Goal: Find specific page/section: Find specific page/section

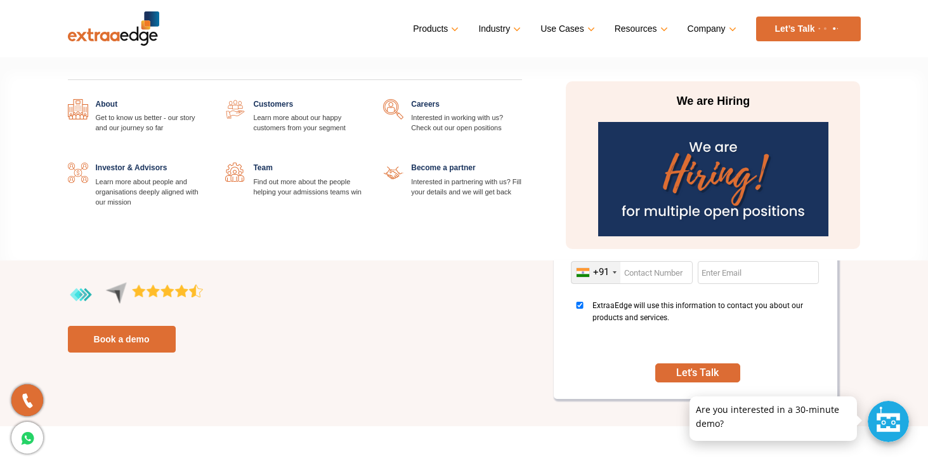
click at [687, 176] on img at bounding box center [713, 179] width 230 height 114
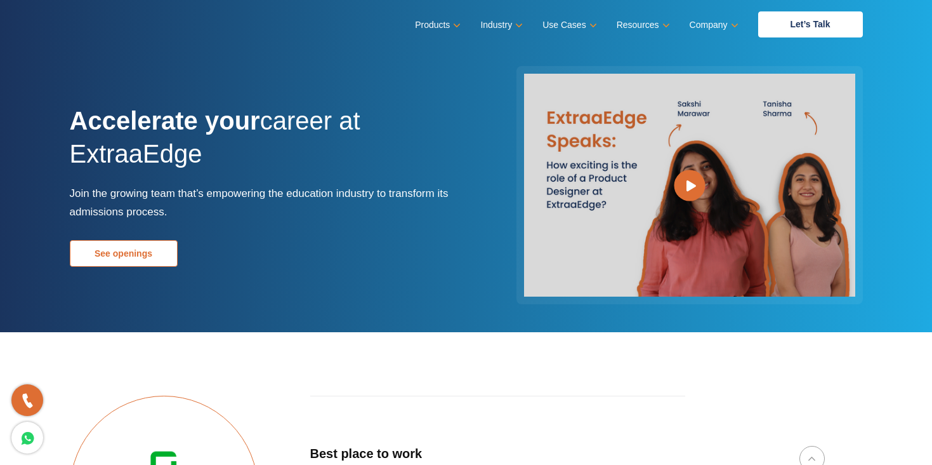
click at [149, 247] on link "See openings" at bounding box center [124, 253] width 108 height 27
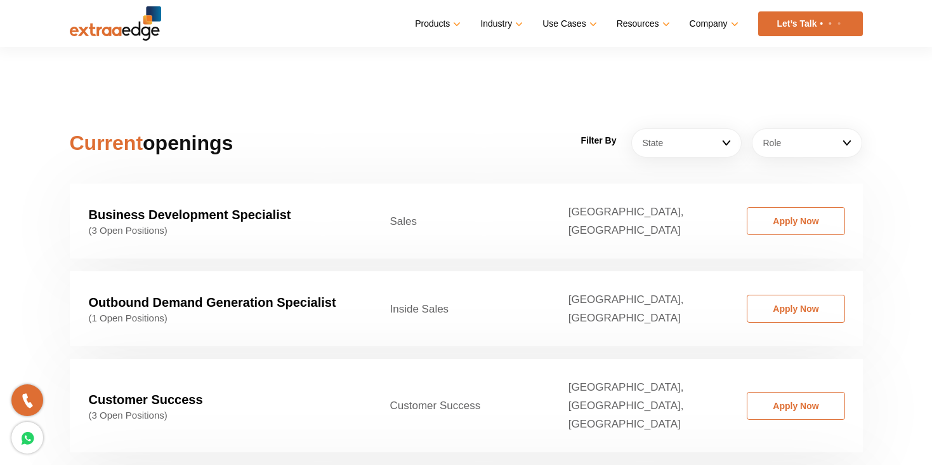
scroll to position [1903, 0]
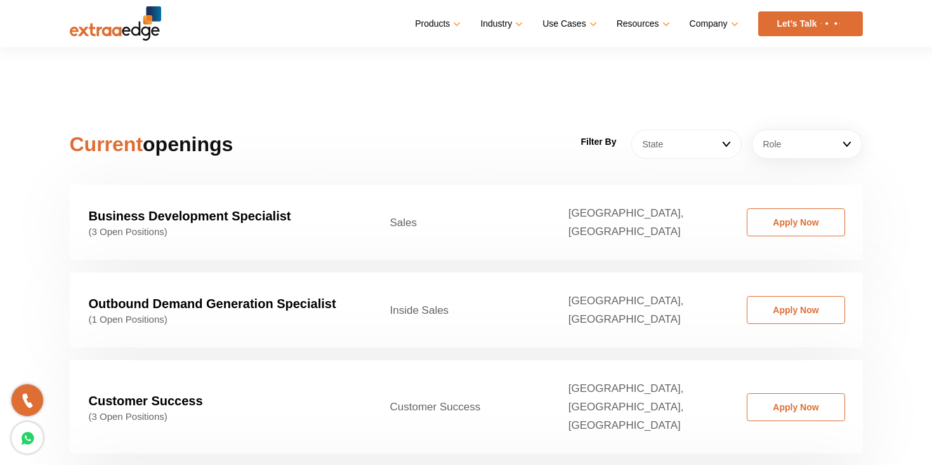
click at [723, 129] on link "State" at bounding box center [686, 143] width 110 height 29
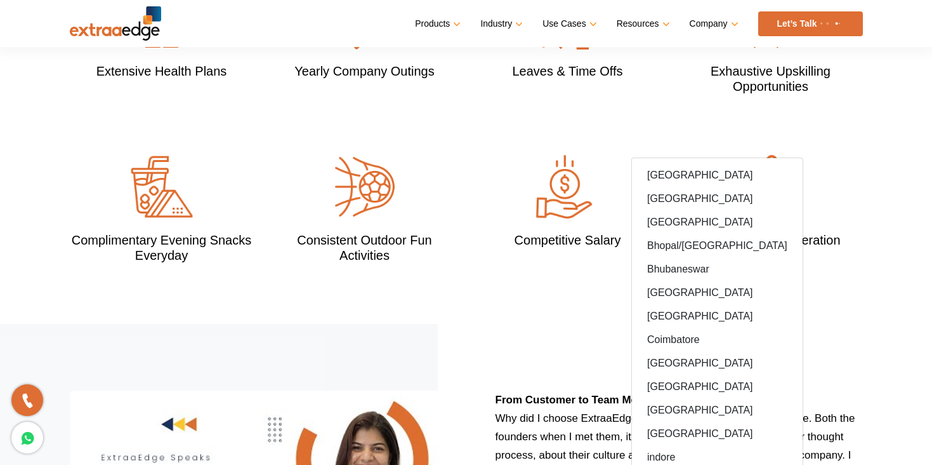
scroll to position [1276, 0]
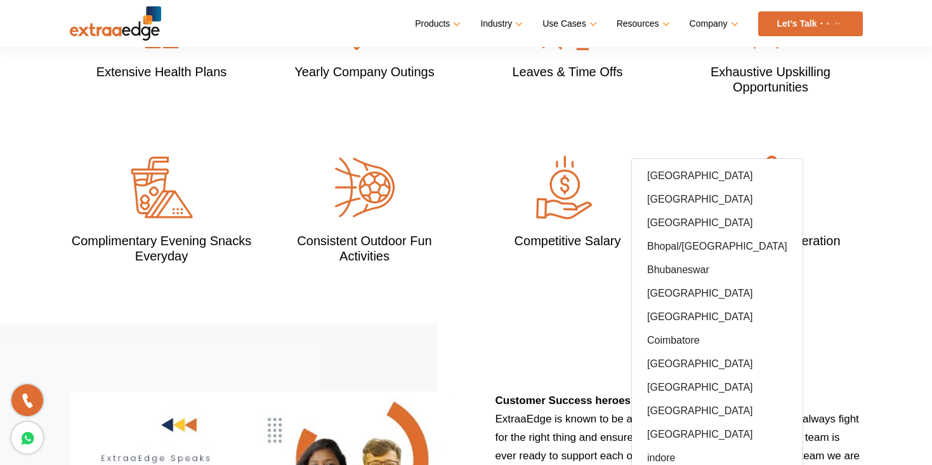
click at [790, 282] on div "Extensive Health Plans Yearly Company Outings Leaves & Time Offs Exhaustive Ups…" at bounding box center [466, 156] width 812 height 338
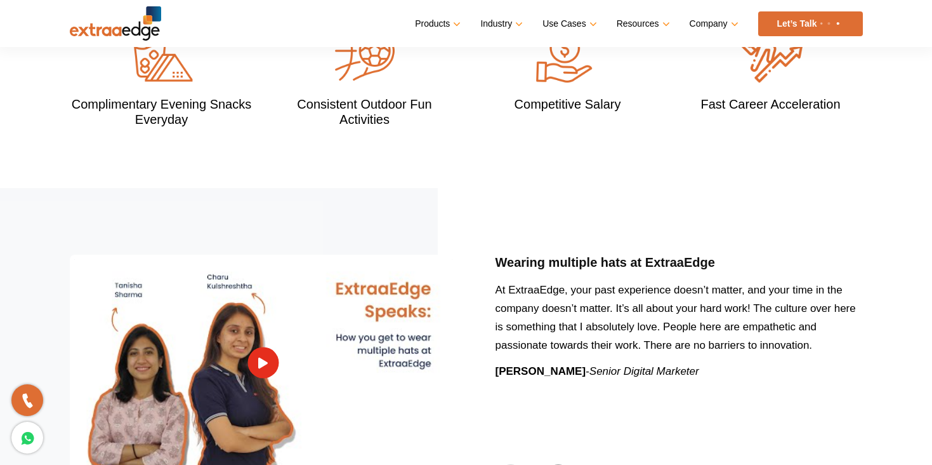
scroll to position [1227, 0]
